Goal: Use online tool/utility: Utilize a website feature to perform a specific function

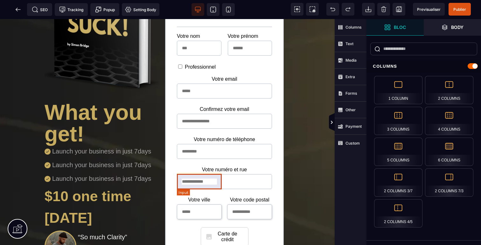
scroll to position [262, 0]
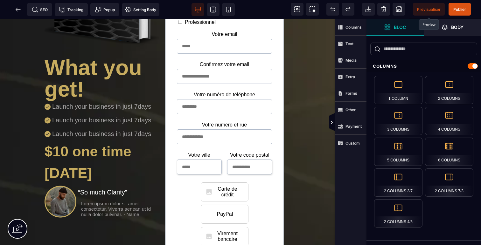
click at [427, 5] on span "Previsualiser" at bounding box center [429, 9] width 32 height 13
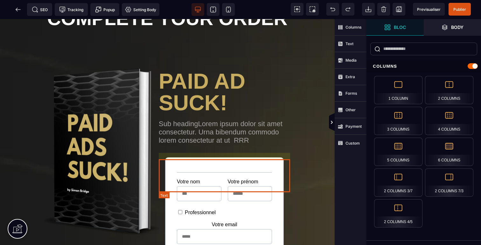
scroll to position [120, 0]
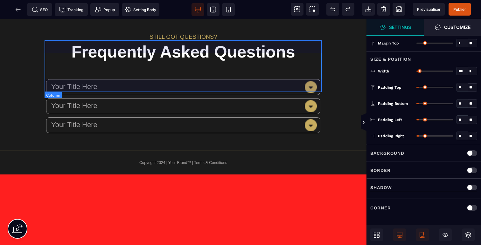
scroll to position [898, 0]
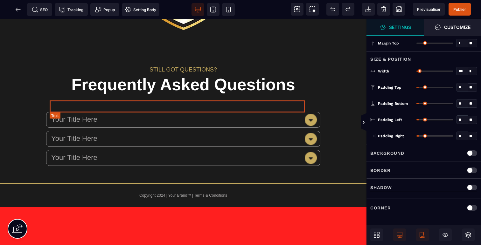
click at [249, 114] on text "Your Title Here" at bounding box center [177, 120] width 255 height 12
select select "***"
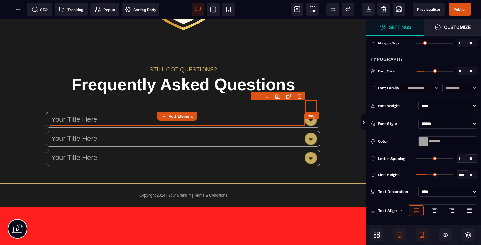
click at [310, 114] on img at bounding box center [311, 120] width 12 height 12
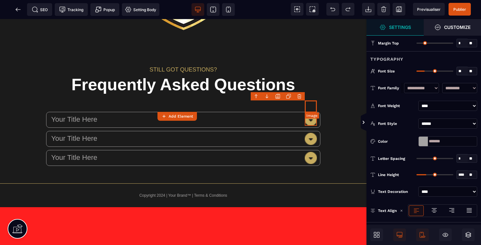
select select
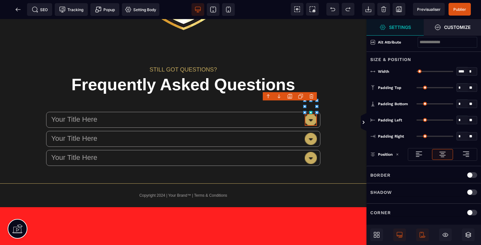
scroll to position [0, 0]
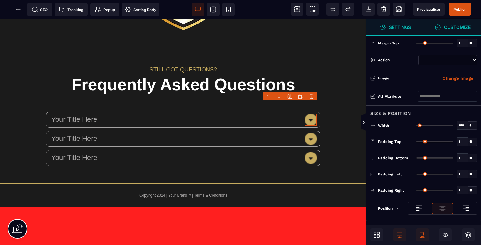
click at [445, 32] on span "Customize" at bounding box center [452, 27] width 57 height 17
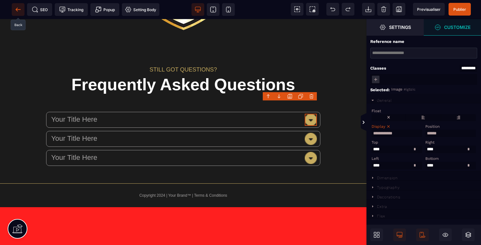
click at [16, 11] on icon at bounding box center [18, 9] width 6 height 6
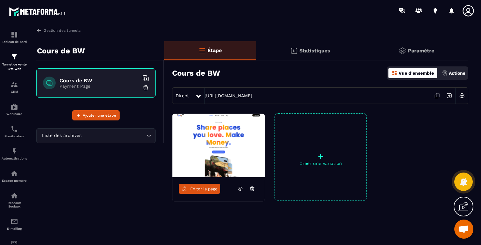
click at [253, 188] on icon at bounding box center [252, 189] width 6 height 6
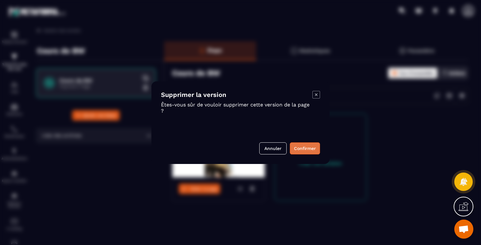
click at [309, 150] on button "Confirmer" at bounding box center [305, 148] width 30 height 12
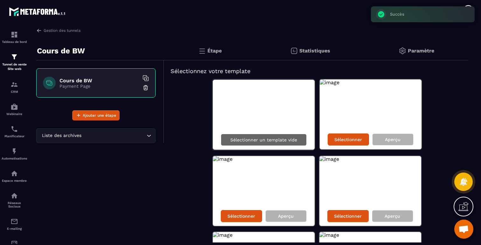
click at [273, 139] on p "Sélectionner un template vide" at bounding box center [263, 139] width 67 height 5
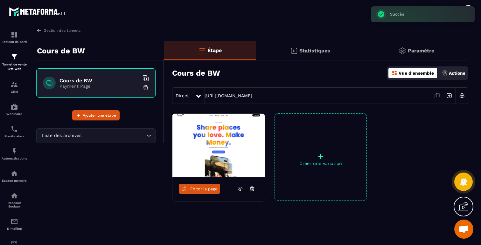
click at [194, 190] on span "Éditer la page" at bounding box center [203, 189] width 27 height 5
